Goal: Information Seeking & Learning: Learn about a topic

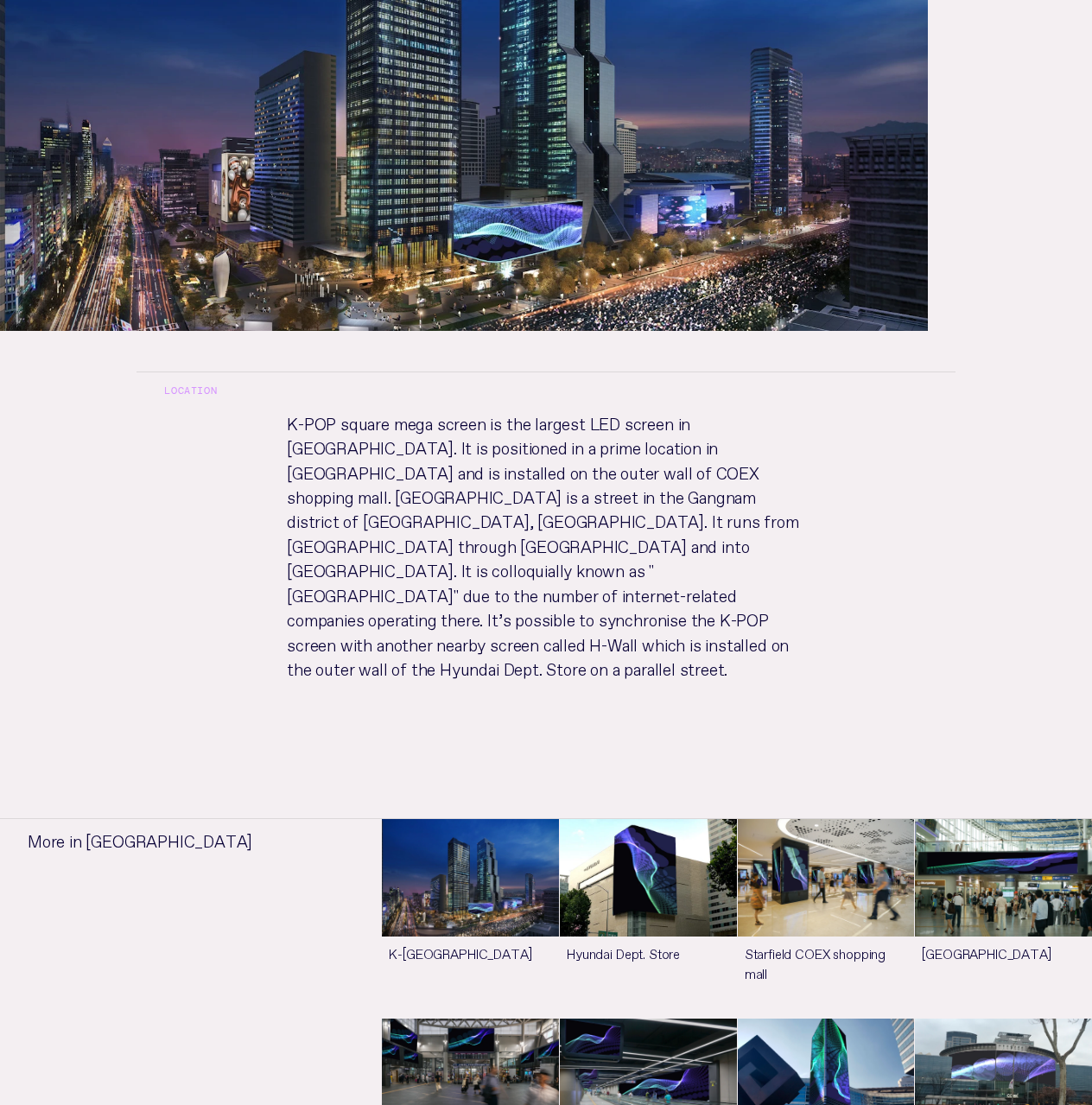
scroll to position [604, 0]
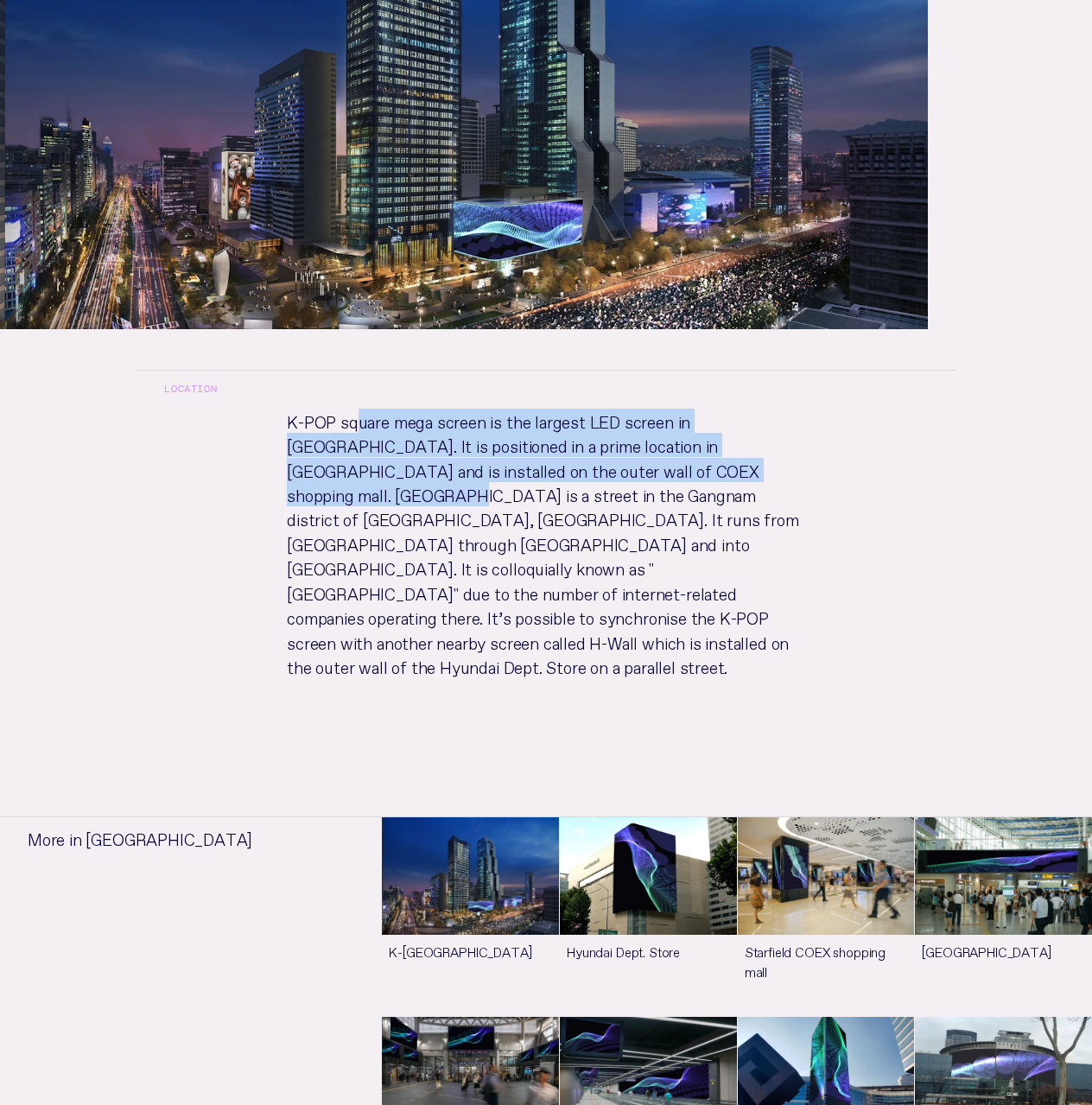
click at [682, 409] on p "K-POP square mega screen is the largest LED screen in [GEOGRAPHIC_DATA]. It is …" at bounding box center [546, 560] width 573 height 303
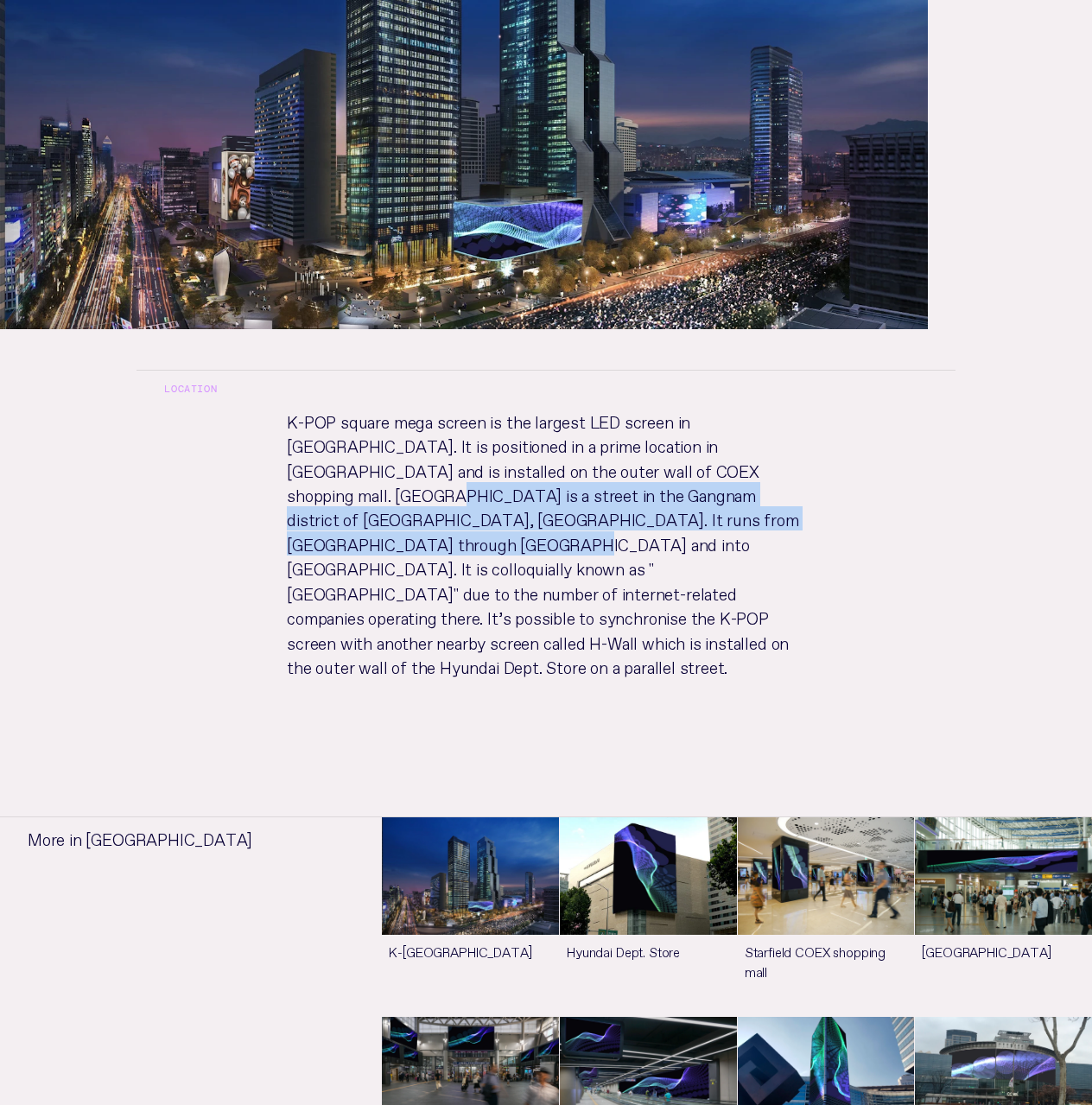
drag, startPoint x: 682, startPoint y: 388, endPoint x: 678, endPoint y: 450, distance: 62.1
click at [678, 450] on p "K-POP square mega screen is the largest LED screen in [GEOGRAPHIC_DATA]. It is …" at bounding box center [546, 560] width 573 height 303
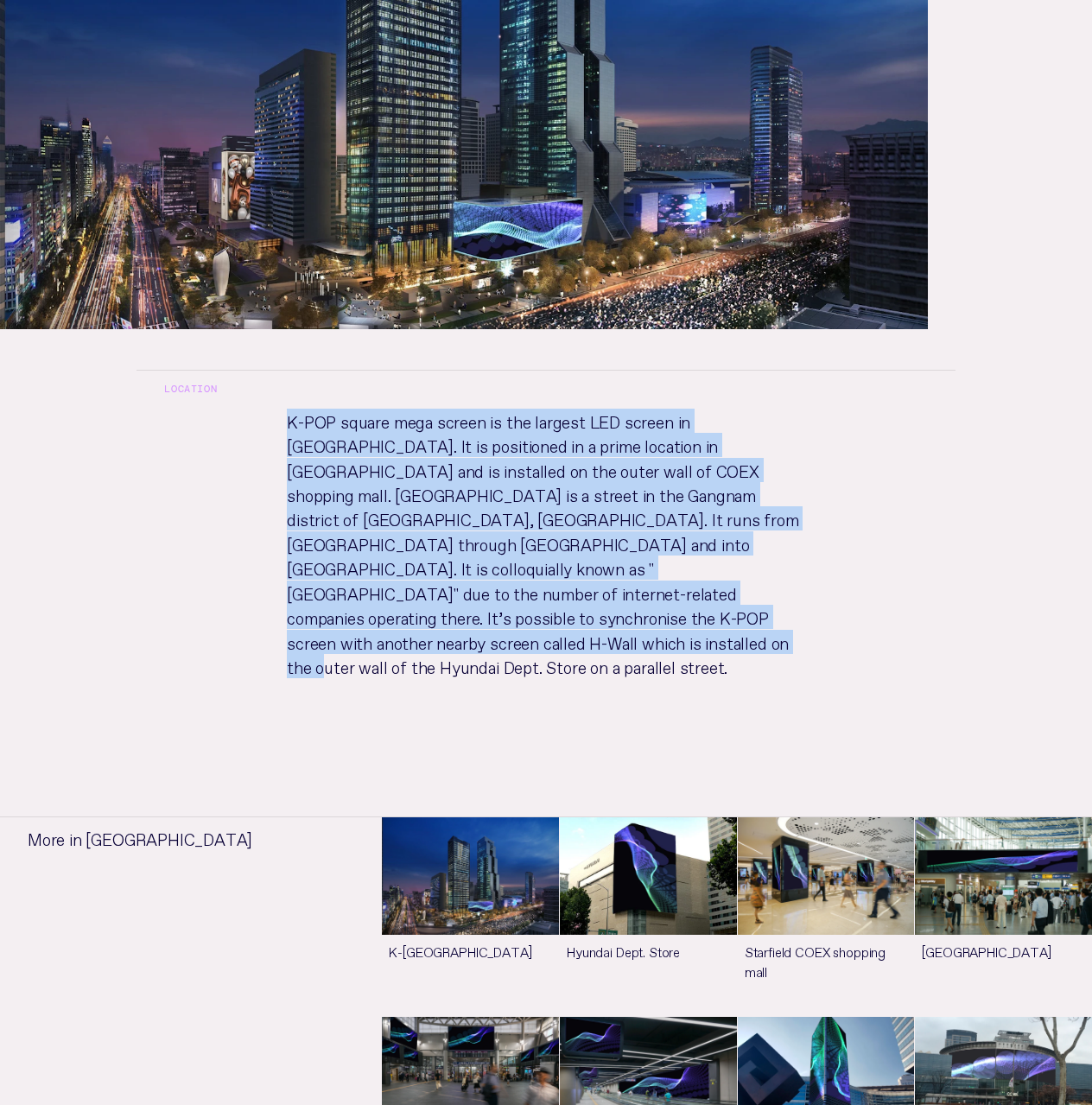
drag, startPoint x: 282, startPoint y: 344, endPoint x: 624, endPoint y: 540, distance: 394.2
click at [624, 540] on p "K-POP square mega screen is the largest LED screen in [GEOGRAPHIC_DATA]. It is …" at bounding box center [546, 560] width 573 height 303
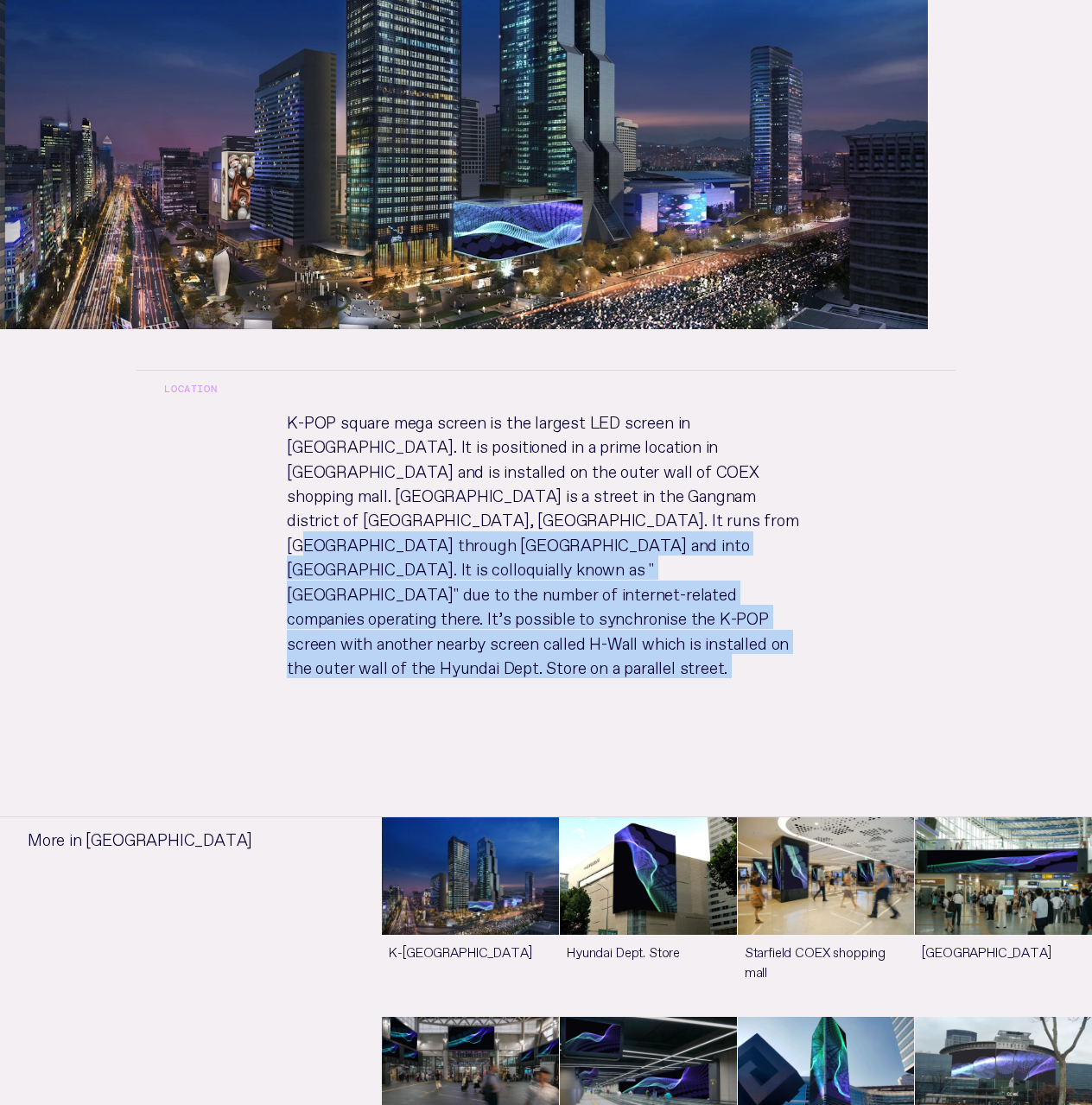
drag, startPoint x: 624, startPoint y: 540, endPoint x: 475, endPoint y: 440, distance: 179.4
click at [476, 440] on p "K-POP square mega screen is the largest LED screen in [GEOGRAPHIC_DATA]. It is …" at bounding box center [546, 560] width 573 height 303
click at [475, 440] on p "K-POP square mega screen is the largest LED screen in [GEOGRAPHIC_DATA]. It is …" at bounding box center [546, 560] width 573 height 303
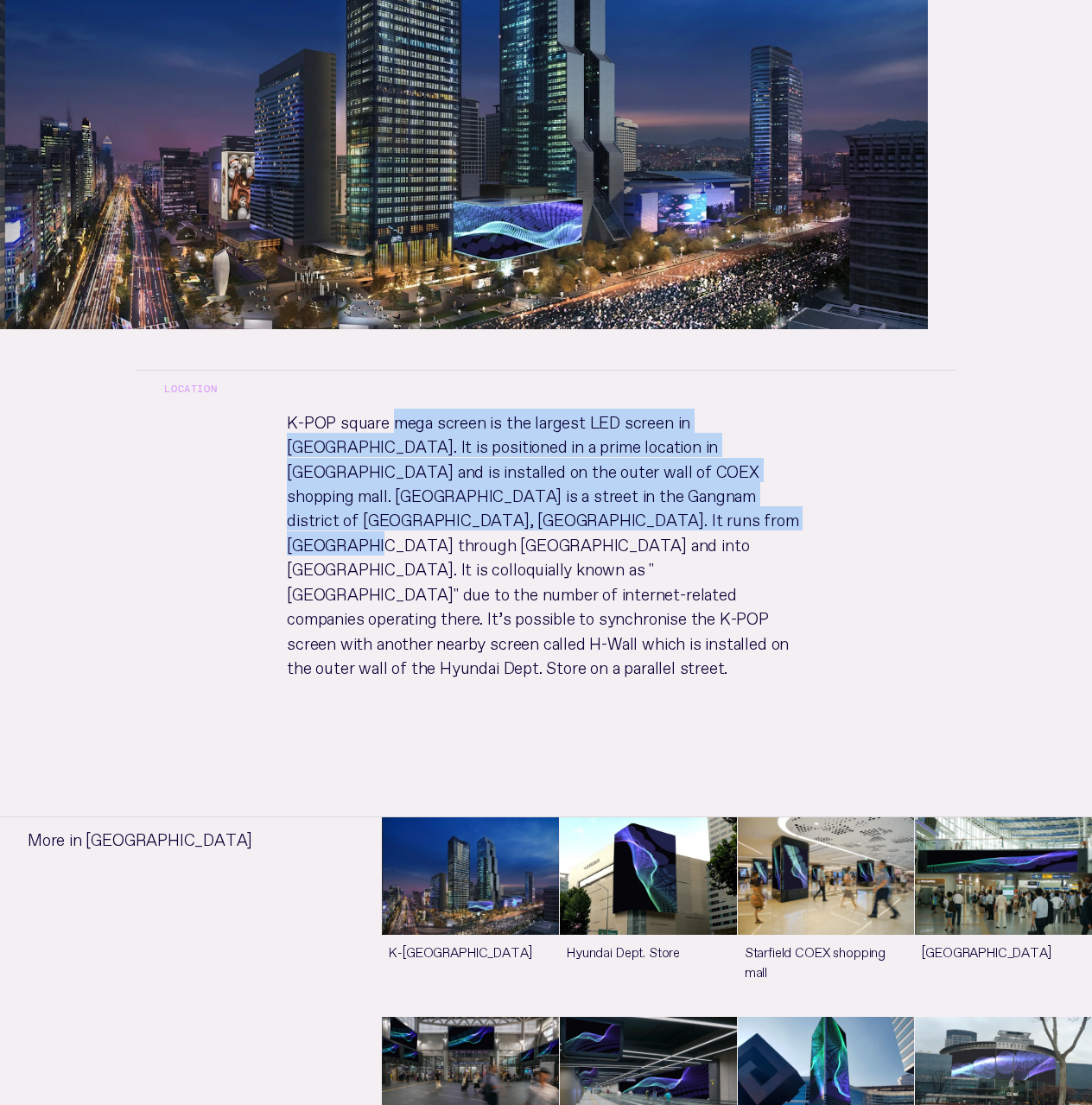
drag, startPoint x: 475, startPoint y: 440, endPoint x: 423, endPoint y: 359, distance: 96.3
click at [423, 409] on p "K-POP square mega screen is the largest LED screen in [GEOGRAPHIC_DATA]. It is …" at bounding box center [546, 560] width 573 height 303
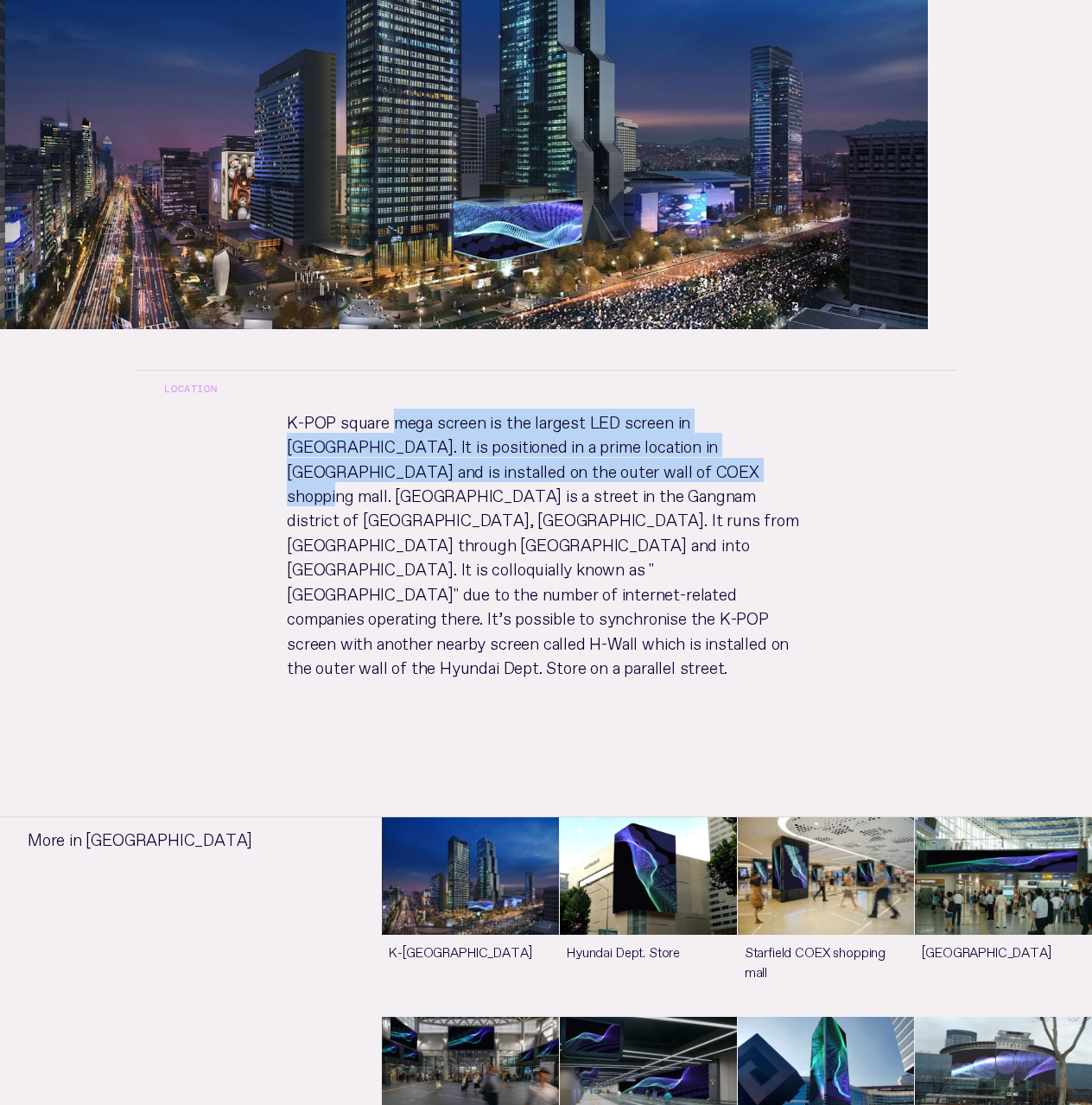
drag, startPoint x: 423, startPoint y: 359, endPoint x: 568, endPoint y: 407, distance: 152.7
click at [568, 409] on p "K-POP square mega screen is the largest LED screen in [GEOGRAPHIC_DATA]. It is …" at bounding box center [546, 560] width 573 height 303
drag, startPoint x: 568, startPoint y: 407, endPoint x: 298, endPoint y: 349, distance: 276.2
click at [298, 409] on p "K-POP square mega screen is the largest LED screen in [GEOGRAPHIC_DATA]. It is …" at bounding box center [546, 560] width 573 height 303
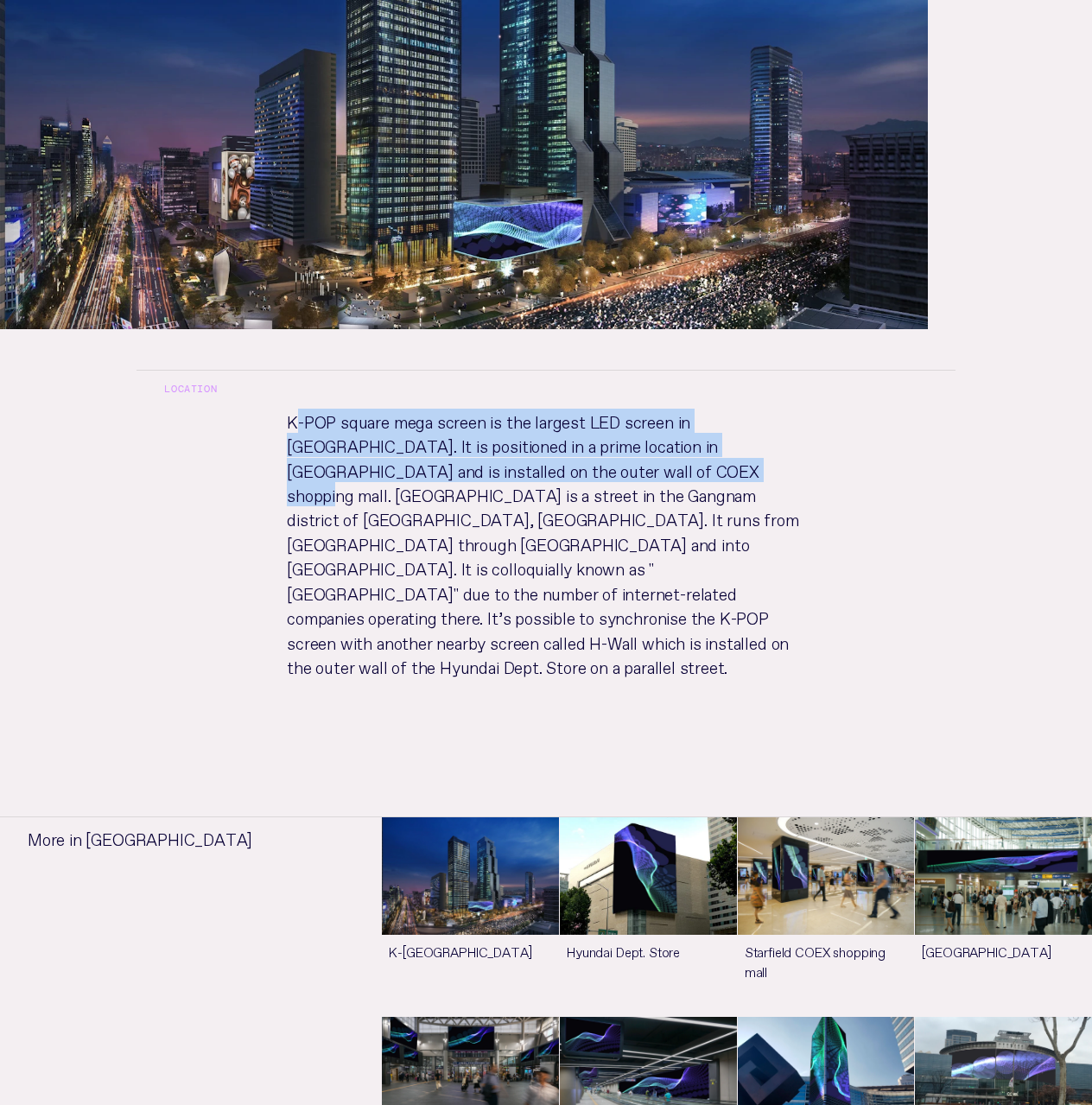
click at [298, 409] on p "K-POP square mega screen is the largest LED screen in [GEOGRAPHIC_DATA]. It is …" at bounding box center [546, 560] width 573 height 303
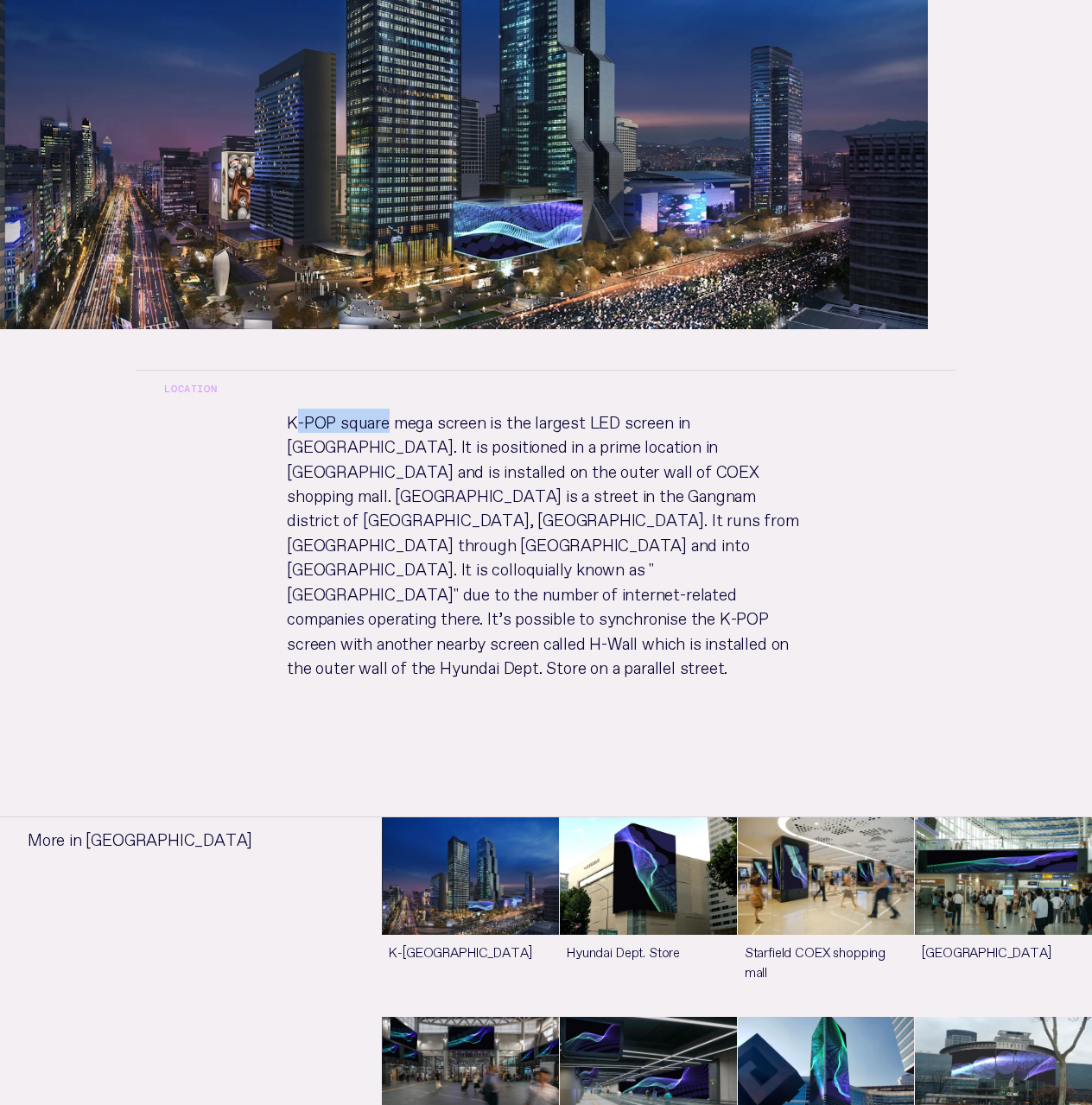
drag, startPoint x: 298, startPoint y: 349, endPoint x: 352, endPoint y: 347, distance: 54.0
click at [352, 409] on p "K-POP square mega screen is the largest LED screen in [GEOGRAPHIC_DATA]. It is …" at bounding box center [546, 560] width 573 height 303
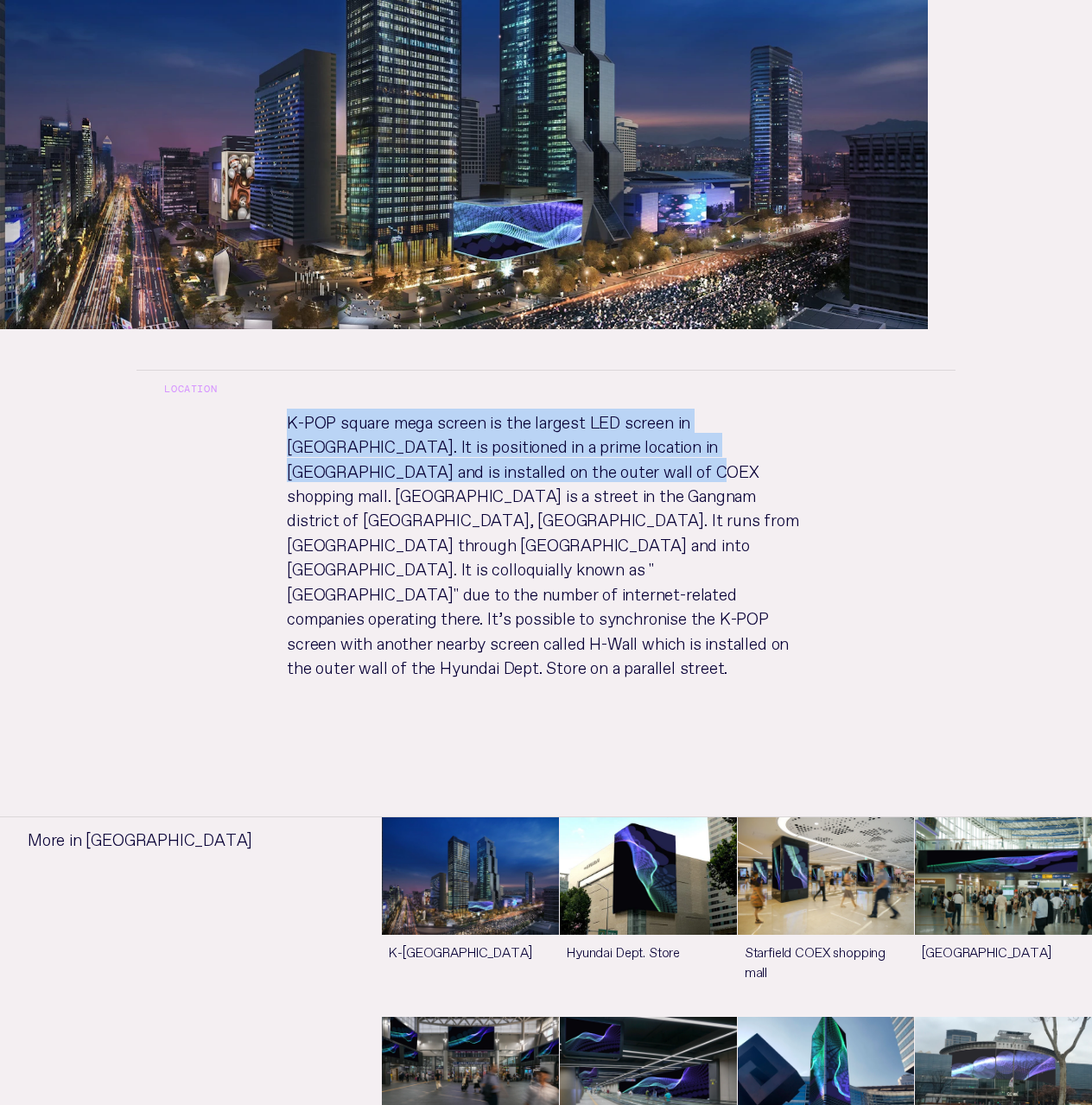
drag, startPoint x: 265, startPoint y: 345, endPoint x: 491, endPoint y: 403, distance: 233.3
click at [491, 409] on p "K-POP square mega screen is the largest LED screen in [GEOGRAPHIC_DATA]. It is …" at bounding box center [546, 560] width 573 height 303
copy p "K-POP square mega screen is the largest LED screen in [GEOGRAPHIC_DATA]. It is …"
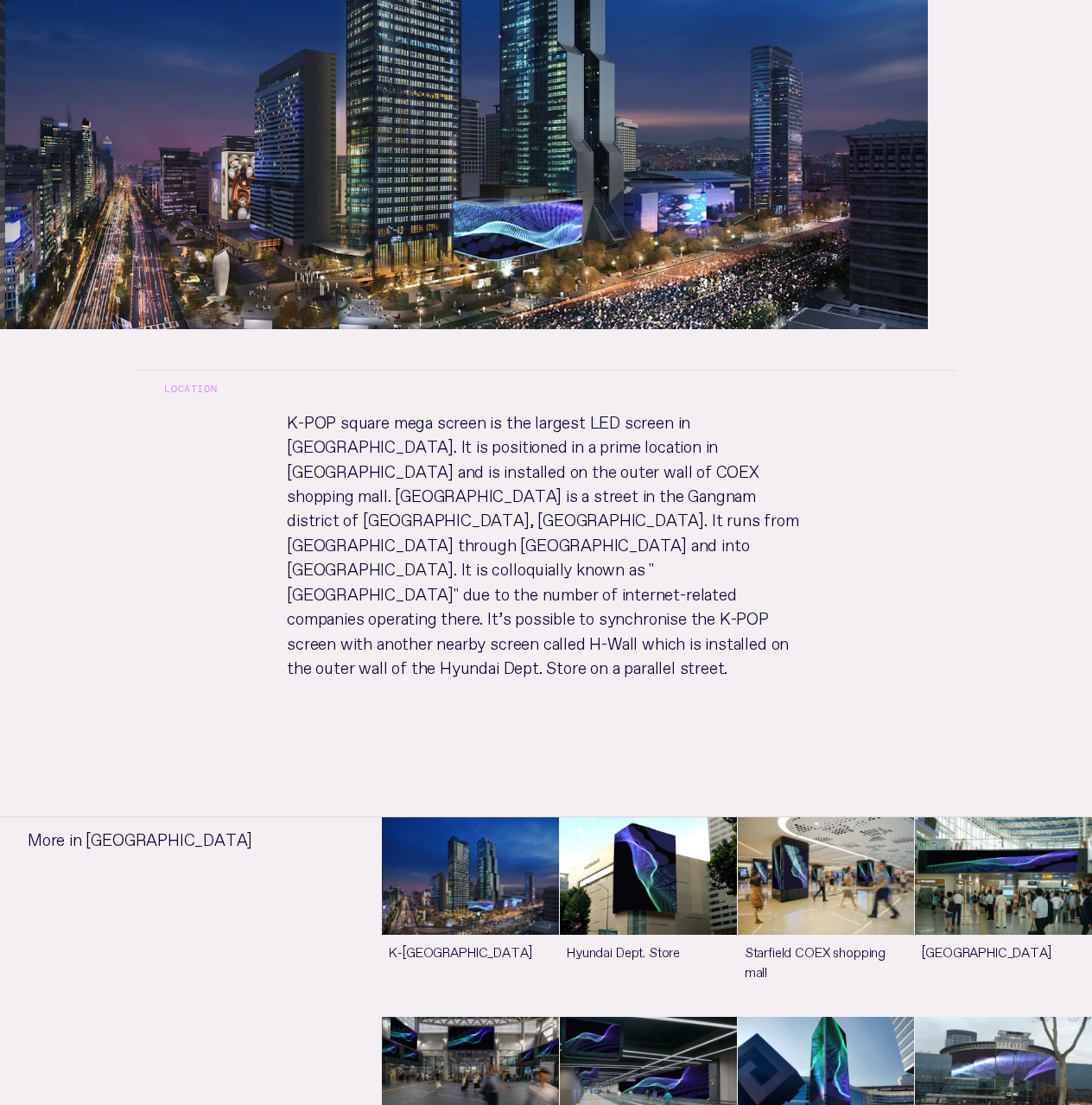
click at [573, 587] on p "K-POP square mega screen is the largest LED screen in [GEOGRAPHIC_DATA]. It is …" at bounding box center [546, 560] width 573 height 303
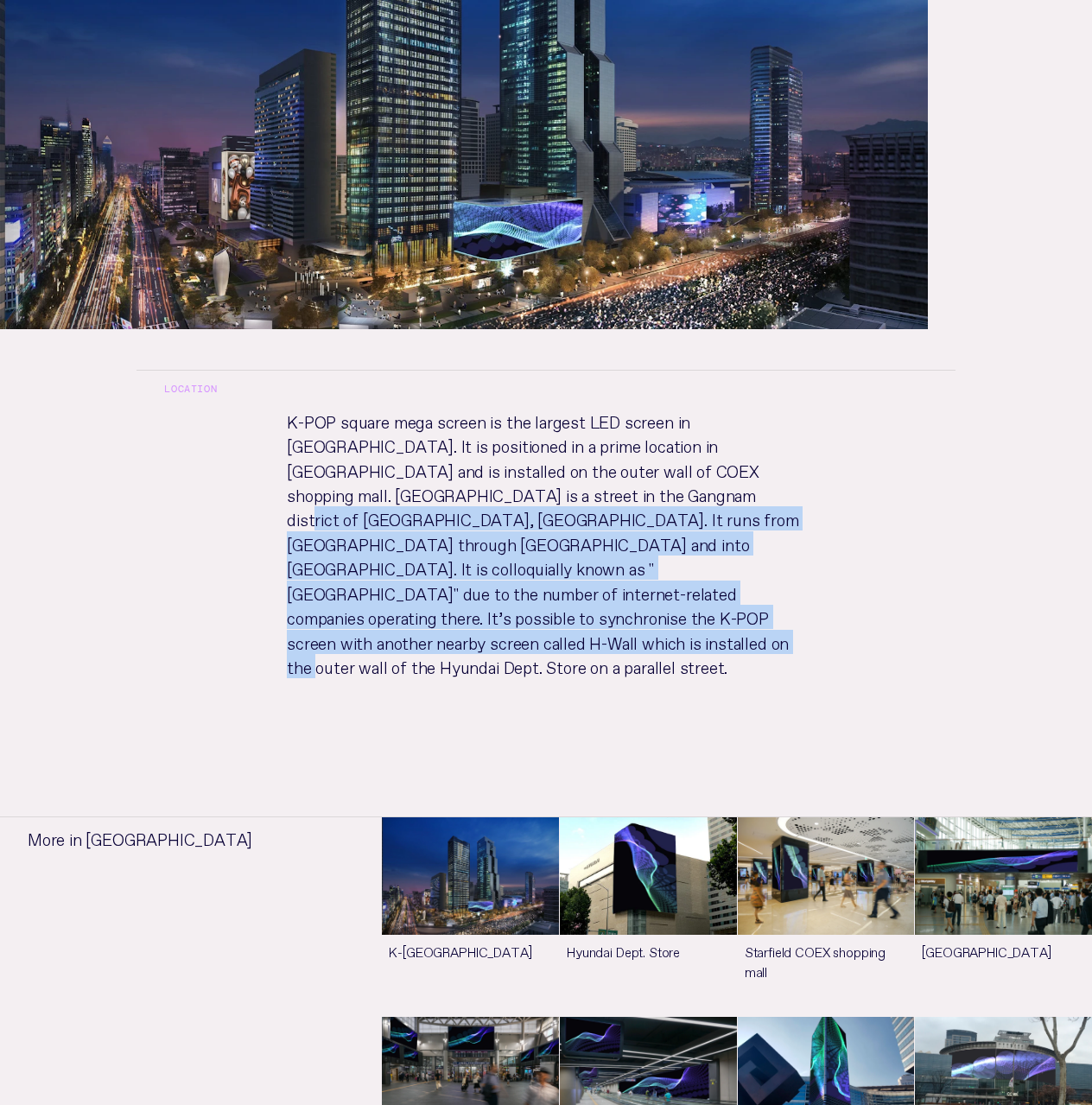
drag, startPoint x: 520, startPoint y: 491, endPoint x: 496, endPoint y: 434, distance: 61.8
click at [496, 434] on p "K-POP square mega screen is the largest LED screen in [GEOGRAPHIC_DATA]. It is …" at bounding box center [546, 560] width 573 height 303
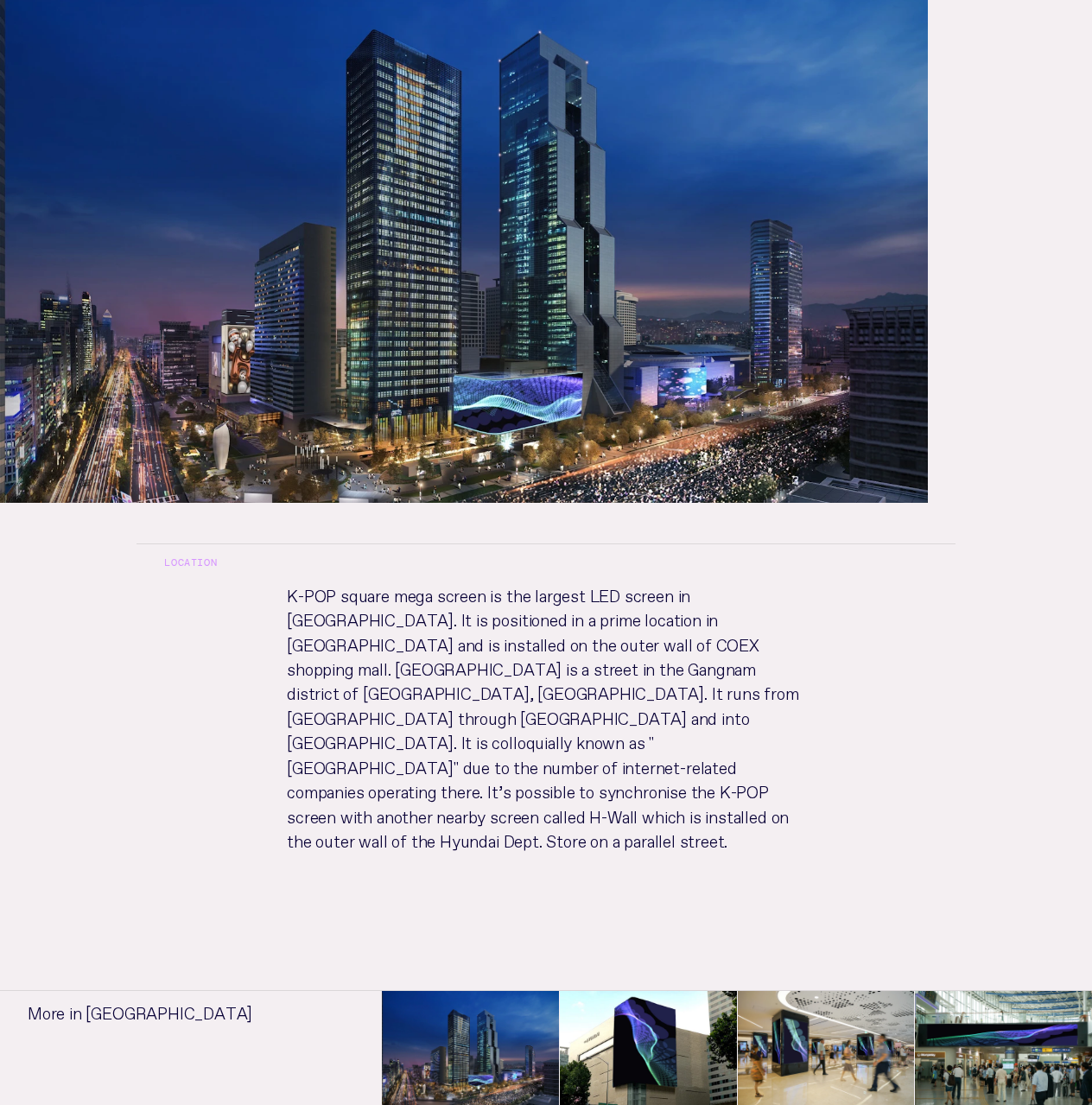
scroll to position [432, 0]
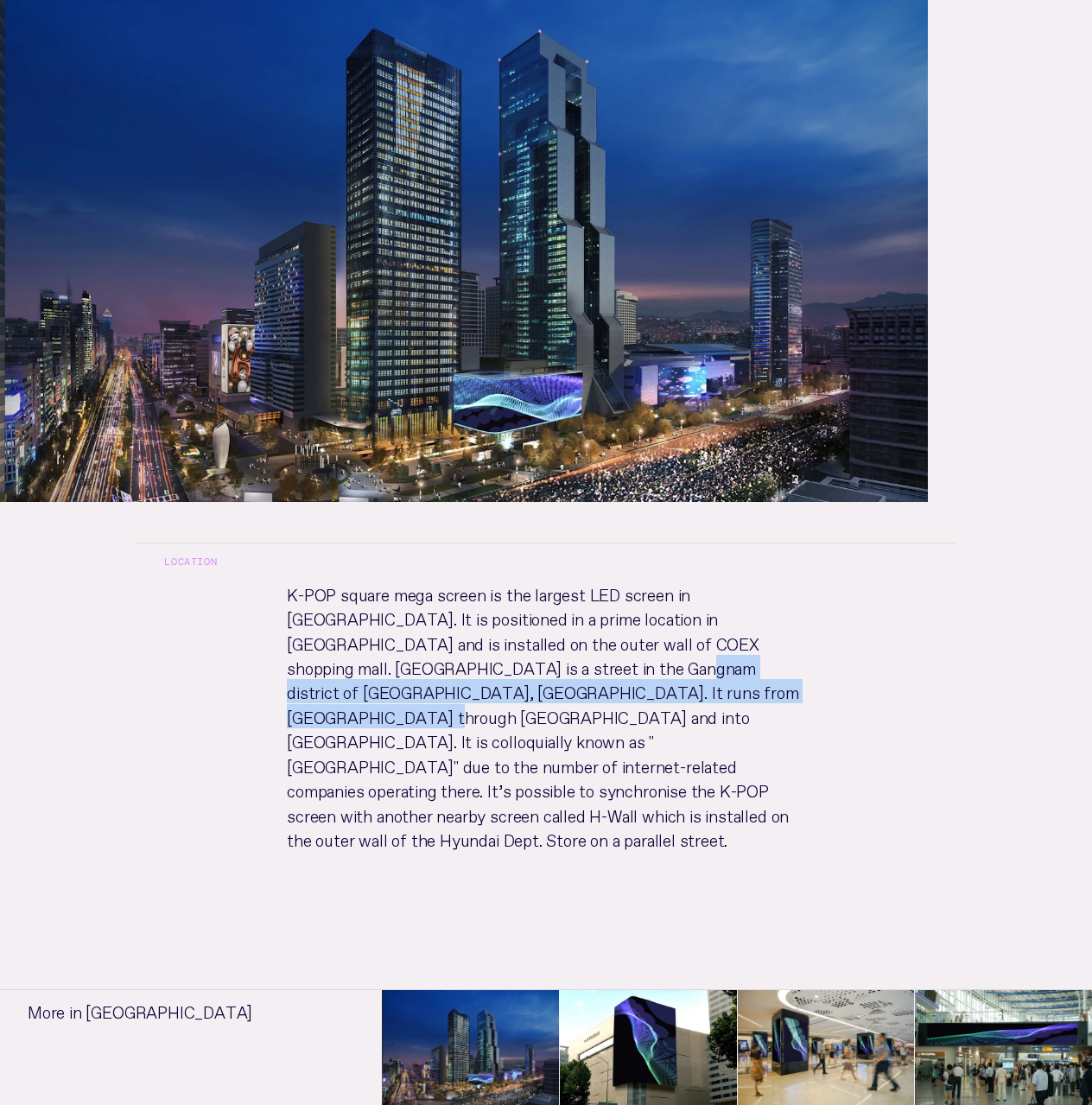
drag, startPoint x: 427, startPoint y: 590, endPoint x: 599, endPoint y: 615, distance: 173.8
click at [599, 615] on p "K-POP square mega screen is the largest LED screen in [GEOGRAPHIC_DATA]. It is …" at bounding box center [546, 733] width 573 height 303
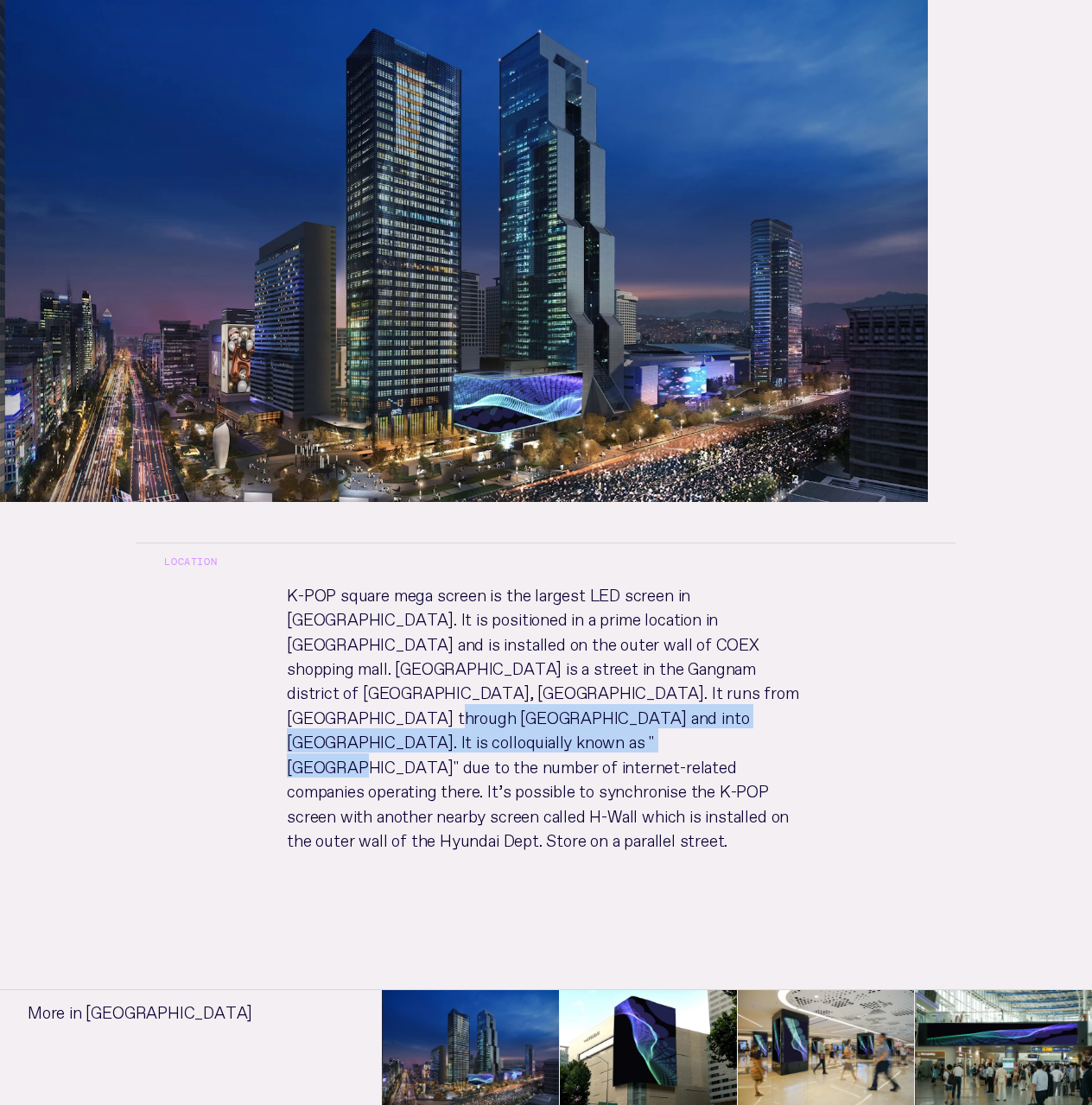
drag, startPoint x: 599, startPoint y: 615, endPoint x: 701, endPoint y: 657, distance: 110.3
click at [701, 657] on p "K-POP square mega screen is the largest LED screen in [GEOGRAPHIC_DATA]. It is …" at bounding box center [546, 733] width 573 height 303
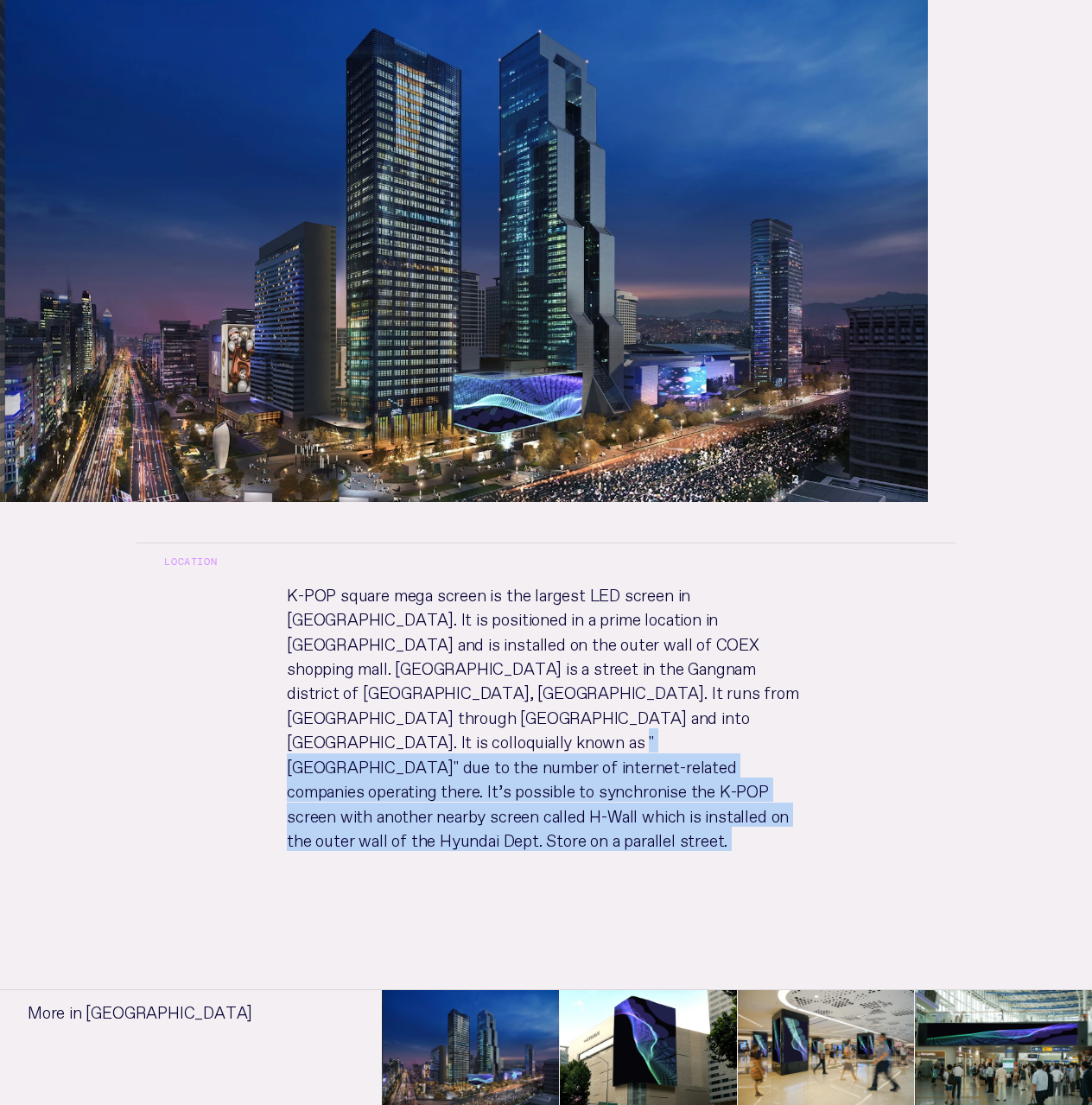
drag, startPoint x: 701, startPoint y: 657, endPoint x: 677, endPoint y: 727, distance: 74.0
click at [678, 727] on p "K-POP square mega screen is the largest LED screen in [GEOGRAPHIC_DATA]. It is …" at bounding box center [546, 733] width 573 height 303
click at [677, 727] on p "K-POP square mega screen is the largest LED screen in [GEOGRAPHIC_DATA]. It is …" at bounding box center [546, 733] width 573 height 303
drag, startPoint x: 677, startPoint y: 727, endPoint x: 518, endPoint y: 655, distance: 174.5
click at [518, 655] on p "K-POP square mega screen is the largest LED screen in [GEOGRAPHIC_DATA]. It is …" at bounding box center [546, 733] width 573 height 303
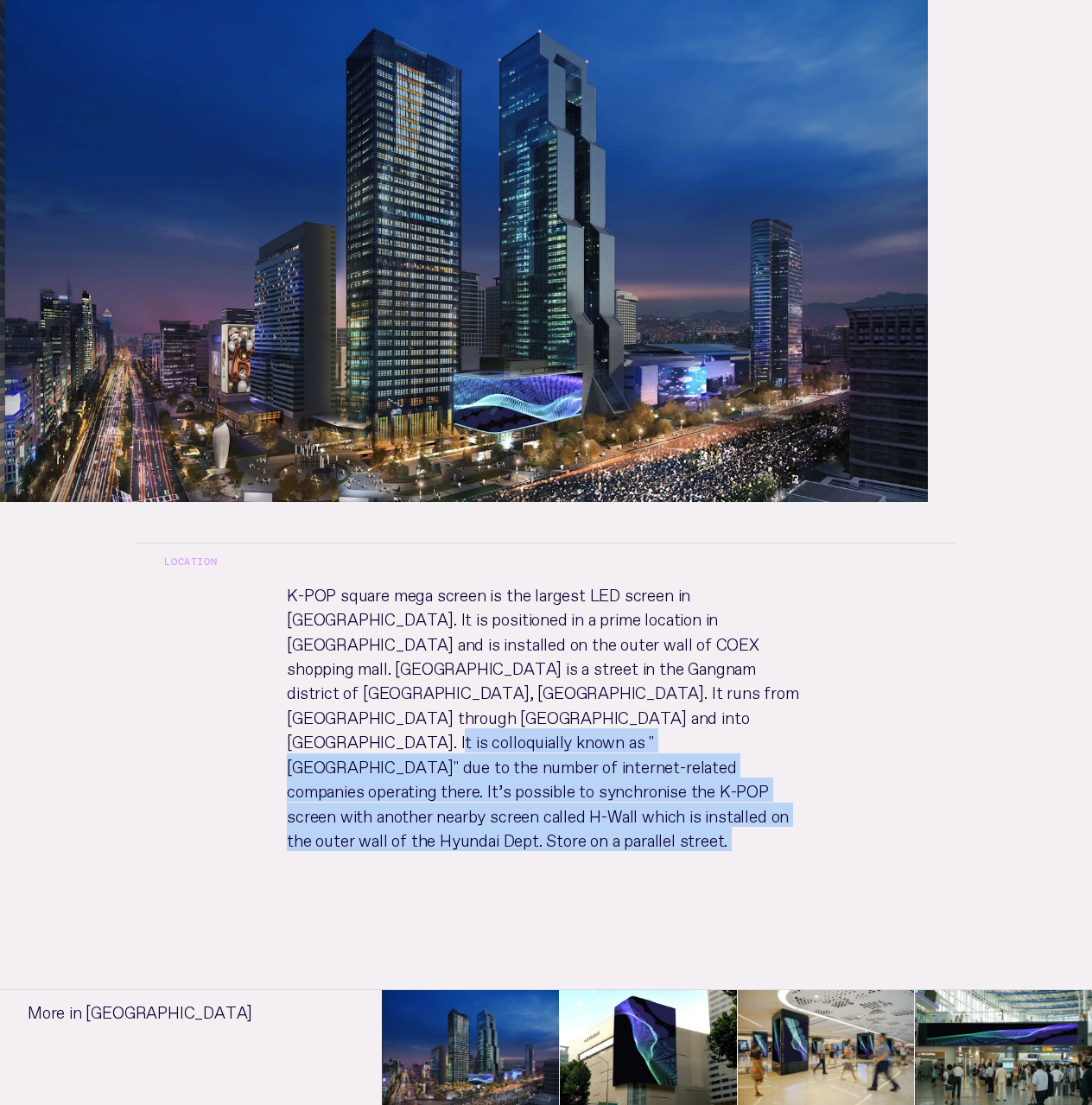
click at [518, 655] on p "K-POP square mega screen is the largest LED screen in [GEOGRAPHIC_DATA]. It is …" at bounding box center [546, 733] width 573 height 303
drag, startPoint x: 518, startPoint y: 655, endPoint x: 663, endPoint y: 716, distance: 157.3
click at [663, 716] on p "K-POP square mega screen is the largest LED screen in [GEOGRAPHIC_DATA]. It is …" at bounding box center [546, 733] width 573 height 303
drag, startPoint x: 663, startPoint y: 716, endPoint x: 498, endPoint y: 669, distance: 171.6
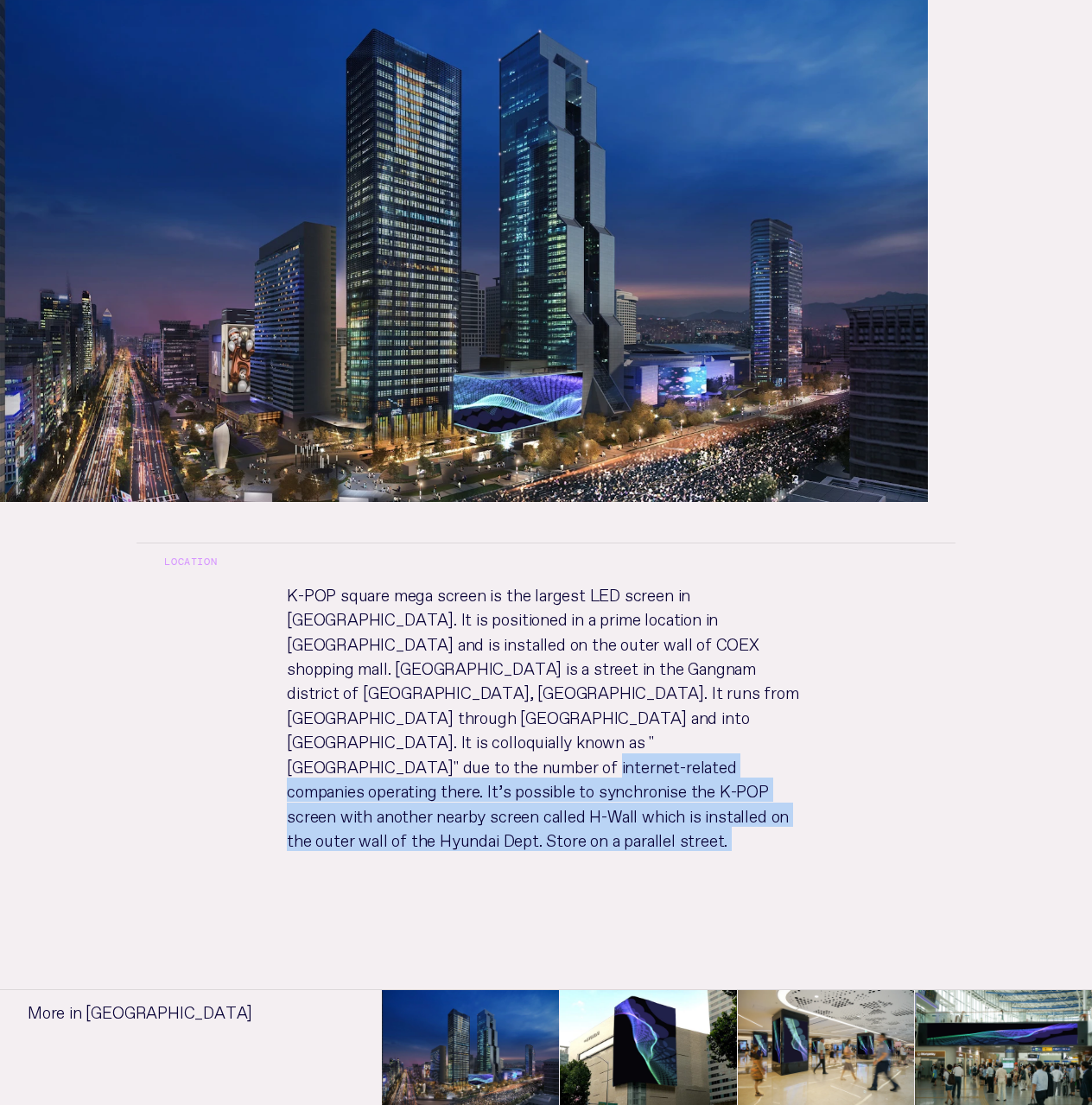
click at [498, 669] on p "K-POP square mega screen is the largest LED screen in [GEOGRAPHIC_DATA]. It is …" at bounding box center [546, 733] width 573 height 303
click at [497, 668] on p "K-POP square mega screen is the largest LED screen in [GEOGRAPHIC_DATA]. It is …" at bounding box center [546, 733] width 573 height 303
